Goal: Check status: Check status

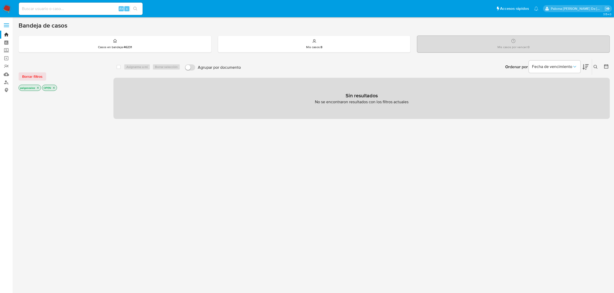
click at [93, 12] on div "Alt s" at bounding box center [81, 9] width 124 height 12
click at [92, 7] on input at bounding box center [81, 8] width 124 height 7
paste input "2490403773"
type input "2490403773"
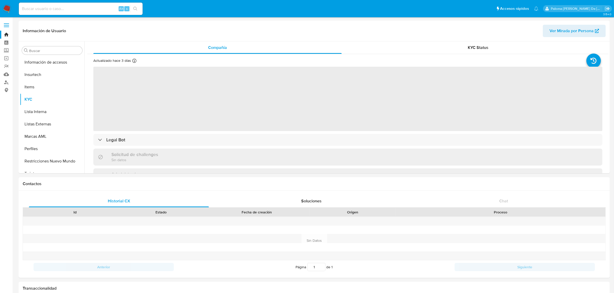
scroll to position [217, 0]
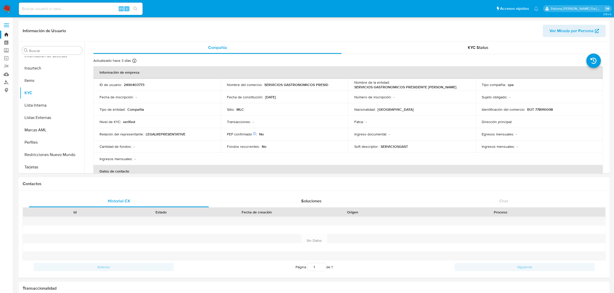
select select "10"
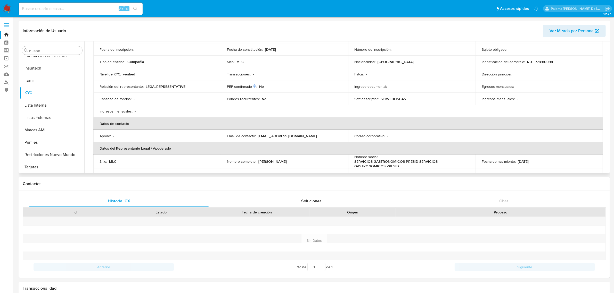
scroll to position [0, 0]
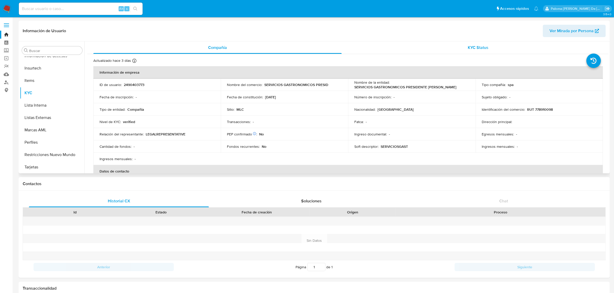
click at [471, 43] on div "KYC Status" at bounding box center [478, 48] width 248 height 12
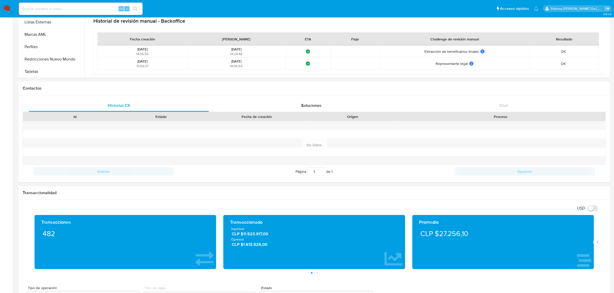
scroll to position [193, 0]
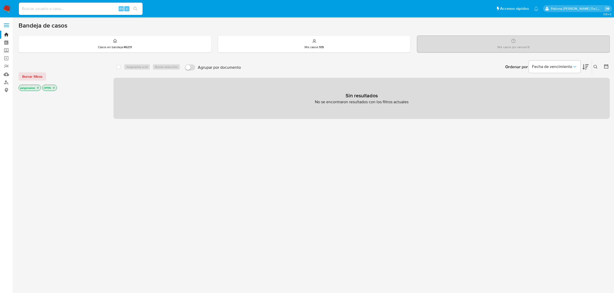
click at [90, 7] on input at bounding box center [81, 8] width 124 height 7
paste input "54683308"
type input "54683308"
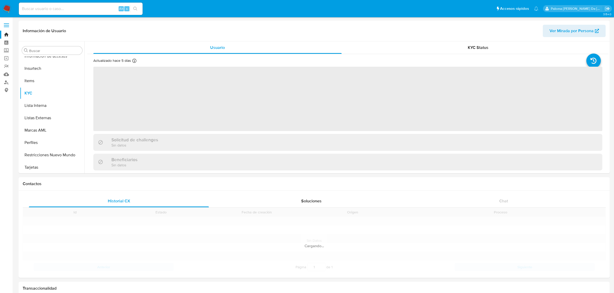
scroll to position [217, 0]
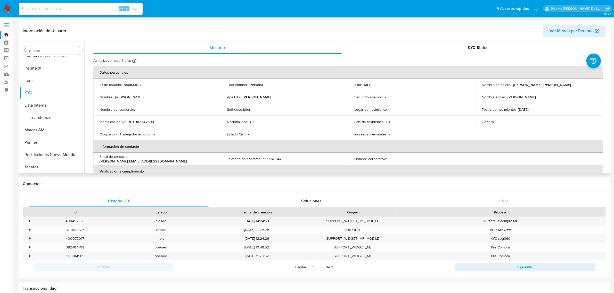
select select "10"
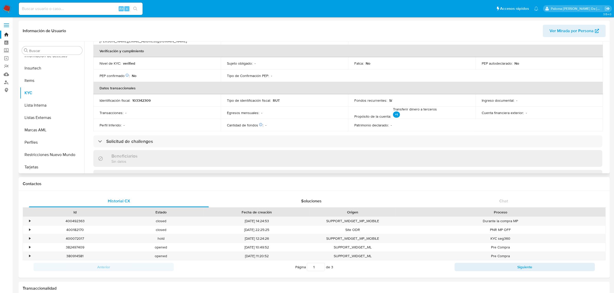
scroll to position [161, 0]
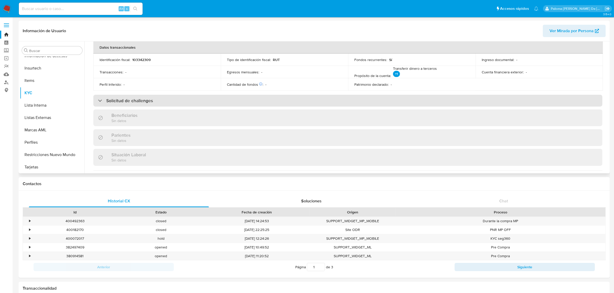
click at [150, 99] on h3 "Solicitud de challenges" at bounding box center [129, 101] width 47 height 6
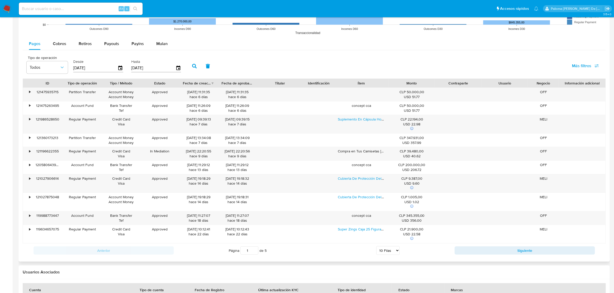
scroll to position [484, 0]
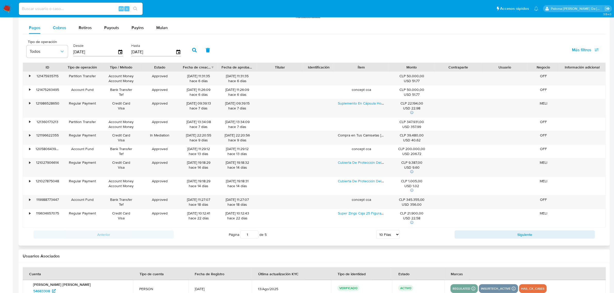
click at [60, 27] on span "Cobros" at bounding box center [59, 28] width 13 height 6
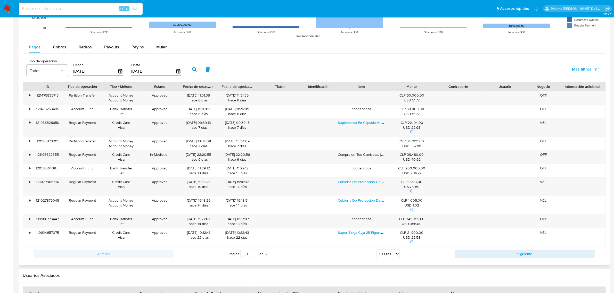
select select "10"
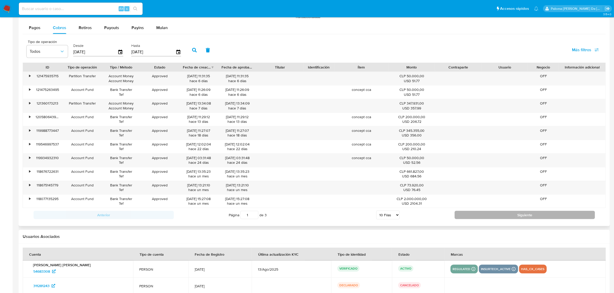
click at [528, 215] on button "Siguiente" at bounding box center [525, 215] width 140 height 8
type input "2"
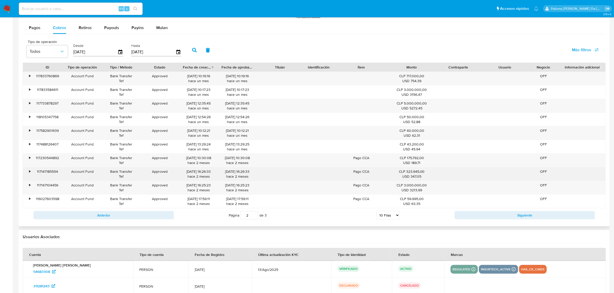
scroll to position [513, 0]
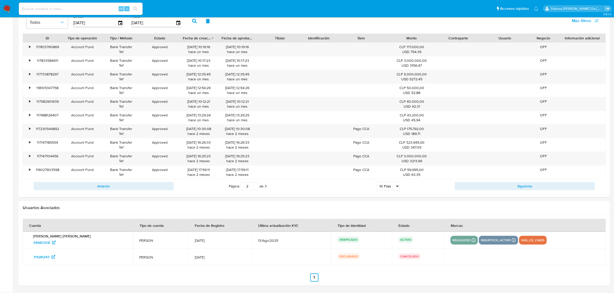
click at [98, 9] on input at bounding box center [81, 8] width 124 height 7
paste input "315693035"
type input "315693035"
click at [134, 6] on button "search-icon" at bounding box center [135, 8] width 11 height 7
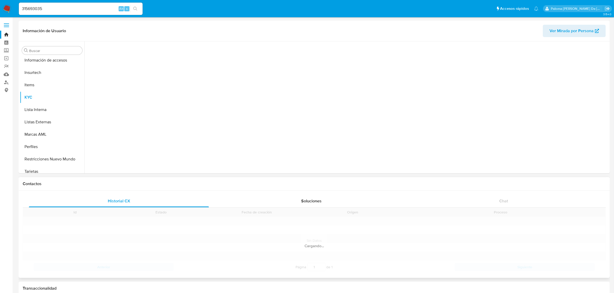
scroll to position [217, 0]
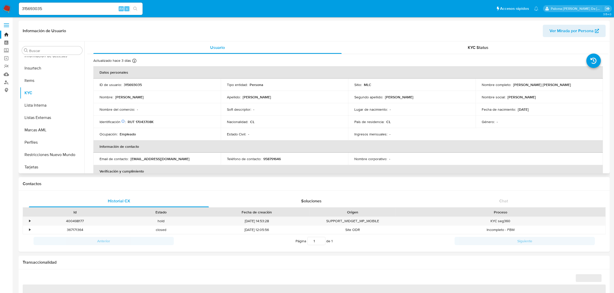
select select "10"
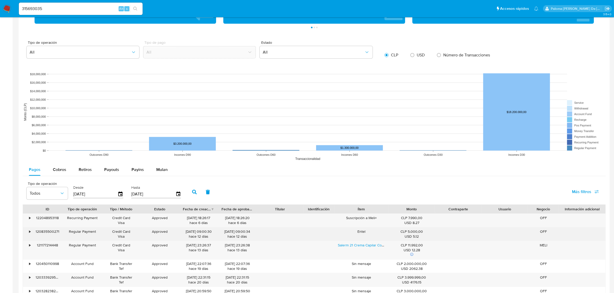
scroll to position [387, 0]
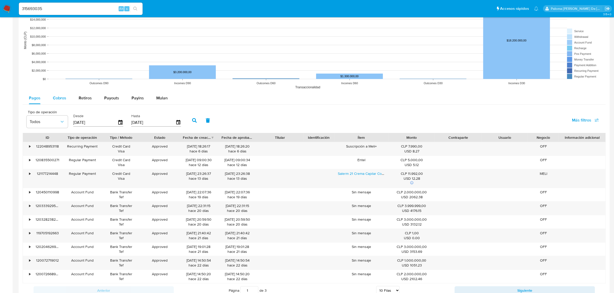
click at [54, 98] on span "Cobros" at bounding box center [59, 98] width 13 height 6
select select "10"
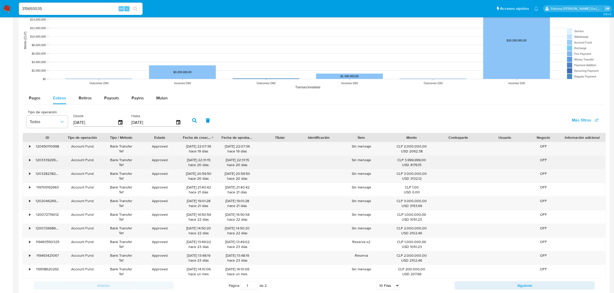
scroll to position [419, 0]
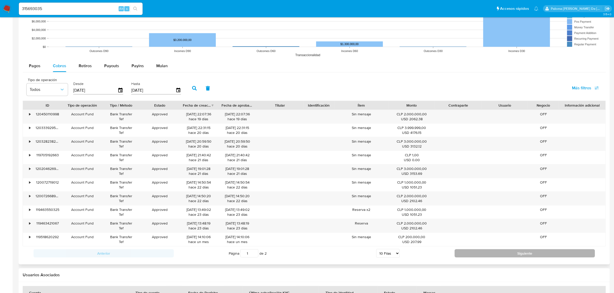
click at [521, 255] on button "Siguiente" at bounding box center [525, 254] width 140 height 8
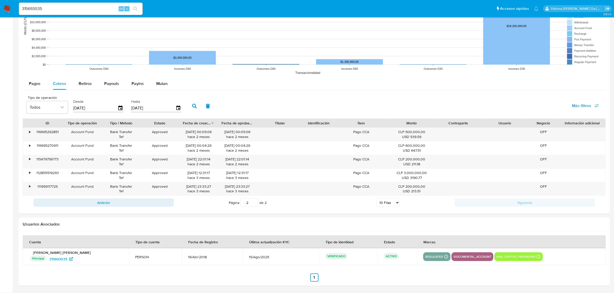
scroll to position [402, 0]
click at [31, 133] on div "•" at bounding box center [27, 134] width 9 height 13
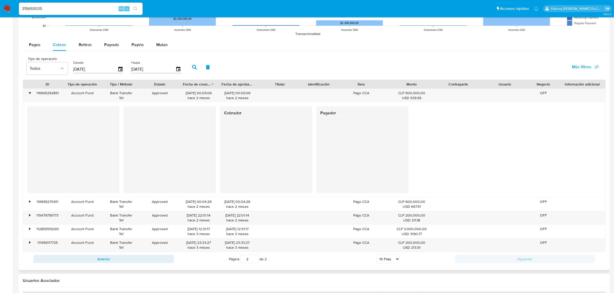
scroll to position [451, 0]
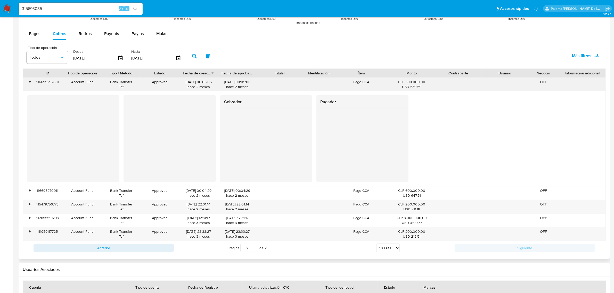
click at [30, 83] on div "•" at bounding box center [29, 82] width 1 height 5
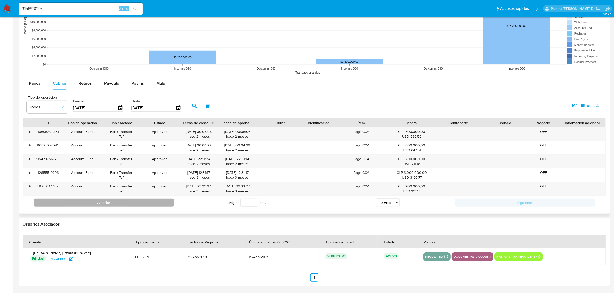
click at [129, 201] on button "Anterior" at bounding box center [104, 203] width 140 height 8
type input "1"
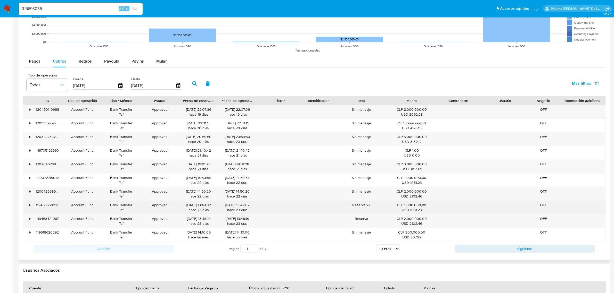
scroll to position [434, 0]
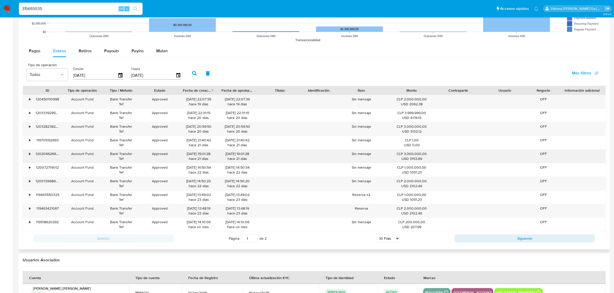
drag, startPoint x: 406, startPoint y: 210, endPoint x: 404, endPoint y: 155, distance: 54.9
click at [404, 155] on div "• 120450110998 Account Fund Bank Transfer Tef Approved 30/07/2025 22:07:36 hace…" at bounding box center [314, 163] width 583 height 137
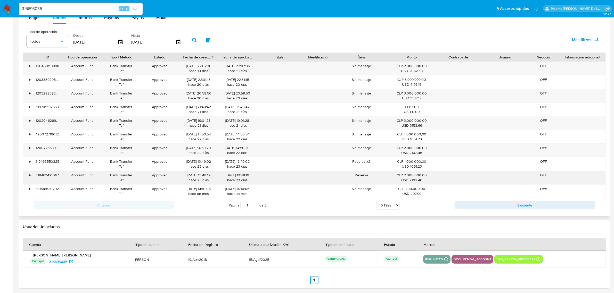
scroll to position [471, 0]
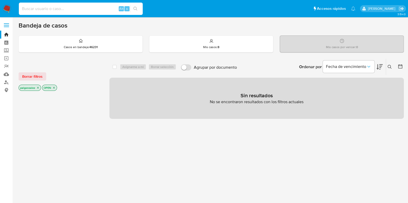
click at [66, 6] on input at bounding box center [81, 8] width 124 height 7
paste input "2490403773"
type input "2490403773"
